Goal: Task Accomplishment & Management: Manage account settings

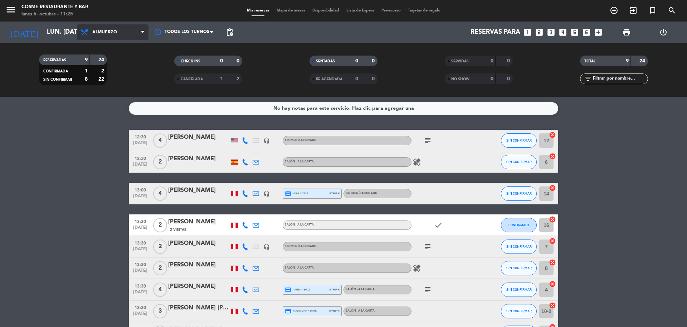
click at [111, 29] on span "Almuerzo" at bounding box center [113, 32] width 72 height 16
click at [103, 81] on div "menu [PERSON_NAME] Restaurante y Bar lunes 6. octubre - 11:25 Mis reservas Mapa…" at bounding box center [343, 48] width 687 height 97
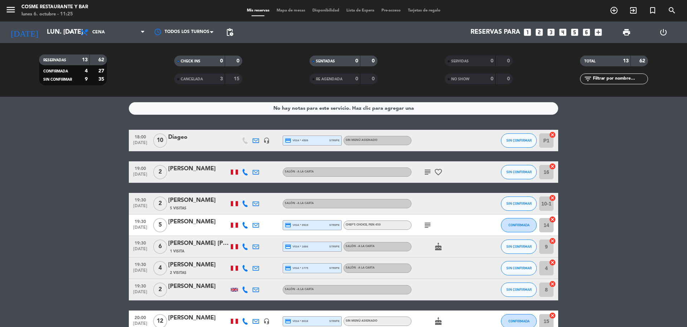
click at [179, 139] on div "Diageo" at bounding box center [198, 136] width 61 height 9
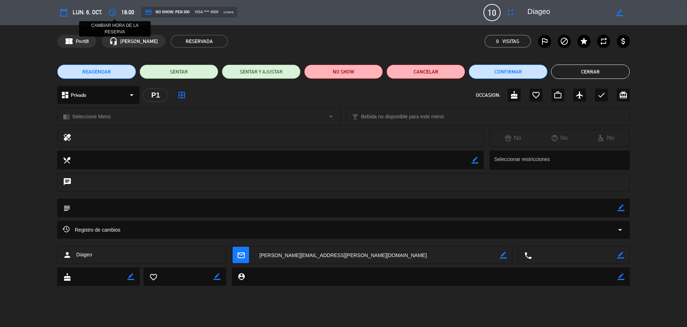
click at [120, 13] on div "access_time CAMBIAR HORA DE LA RESERVA 18:00" at bounding box center [120, 12] width 28 height 13
click at [116, 13] on icon "access_time" at bounding box center [112, 12] width 9 height 9
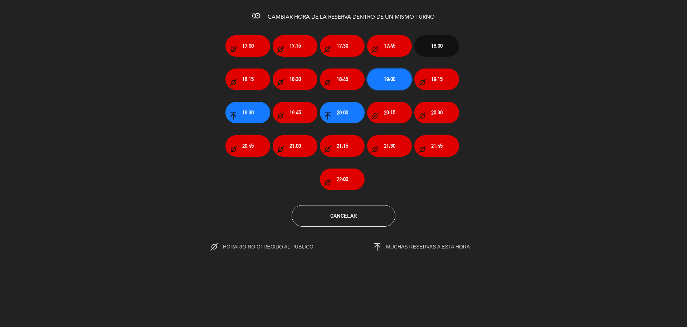
click at [383, 81] on button "19:00" at bounding box center [389, 78] width 45 height 21
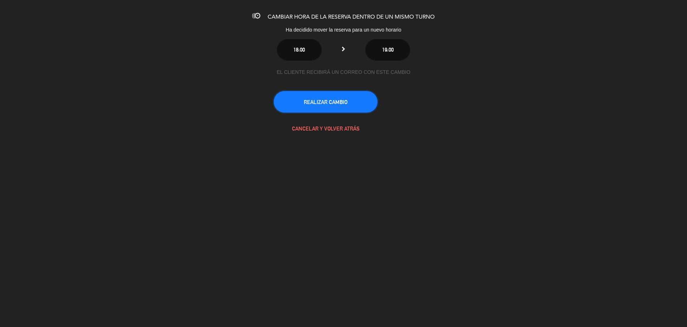
click at [358, 97] on button "REALIZAR CAMBIO" at bounding box center [326, 101] width 104 height 21
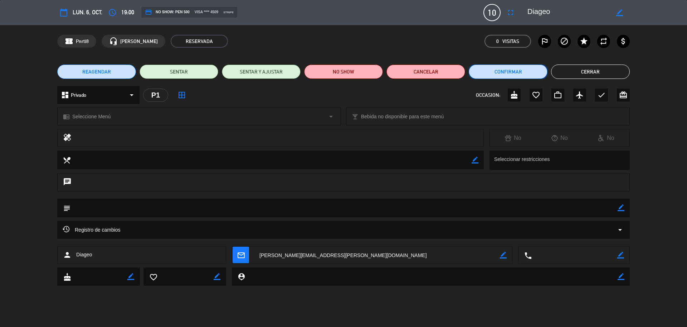
click at [520, 68] on button "Confirmar" at bounding box center [508, 71] width 79 height 14
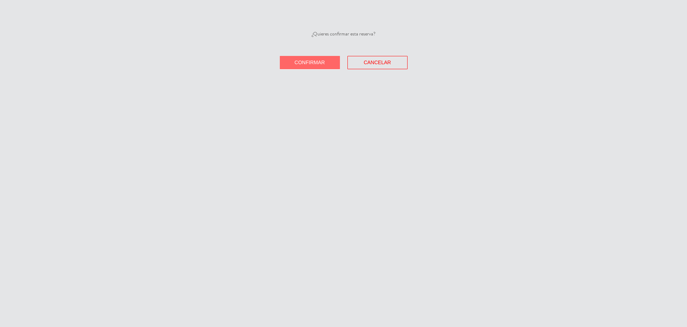
click at [298, 60] on span "Confirmar" at bounding box center [310, 62] width 30 height 6
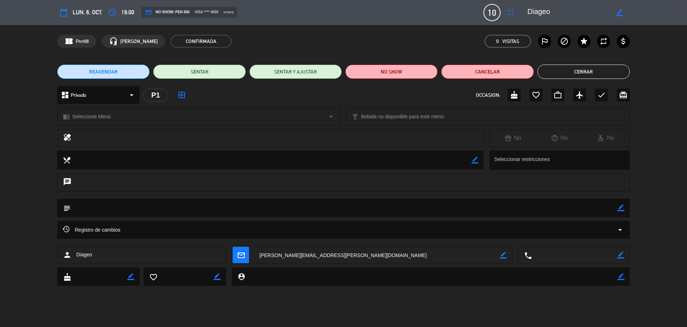
click at [597, 71] on button "Cerrar" at bounding box center [584, 71] width 92 height 14
